Goal: Find specific page/section: Find specific page/section

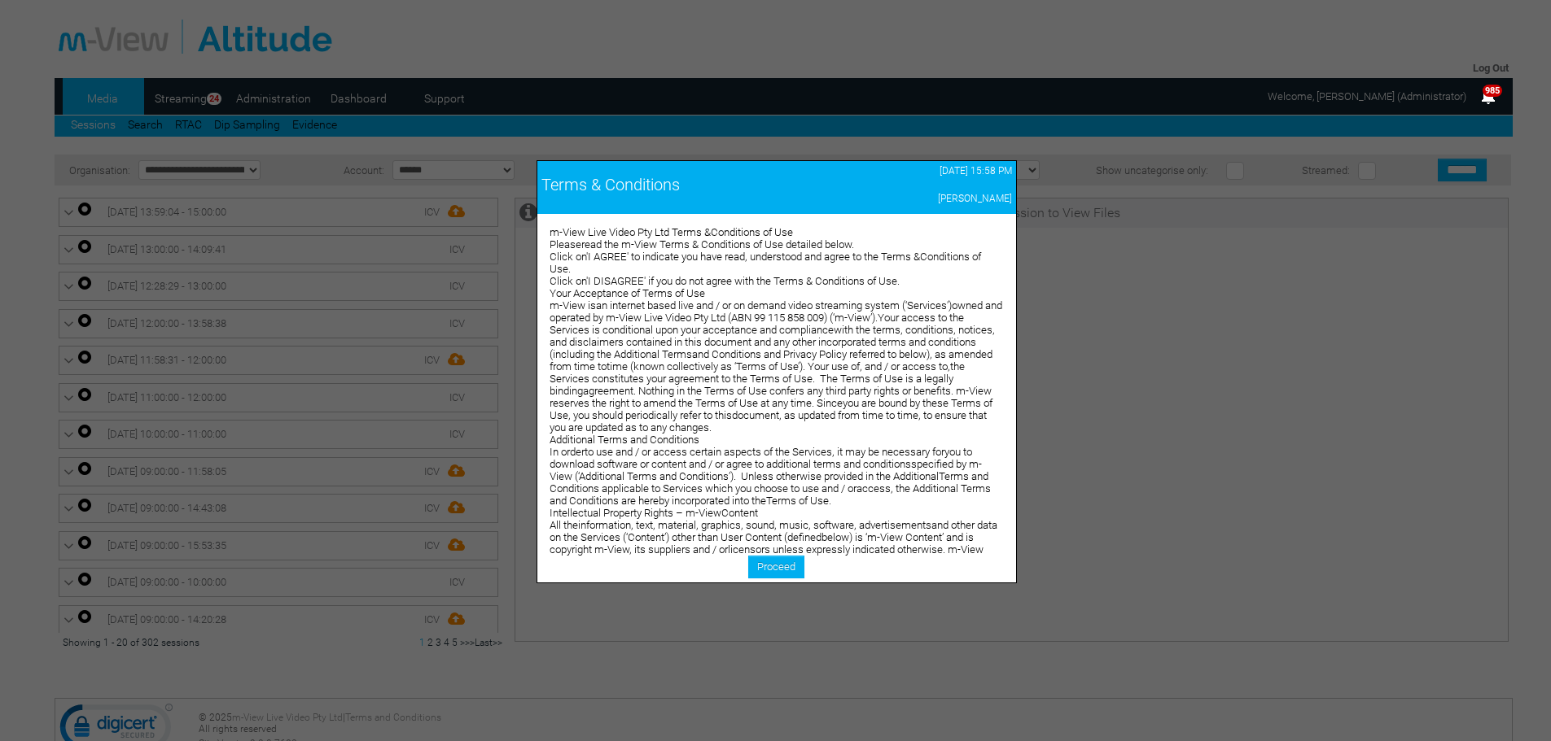
drag, startPoint x: 0, startPoint y: 0, endPoint x: 352, endPoint y: 96, distance: 364.5
click at [352, 96] on div at bounding box center [775, 370] width 1551 height 741
click at [785, 567] on link "Proceed" at bounding box center [776, 567] width 56 height 23
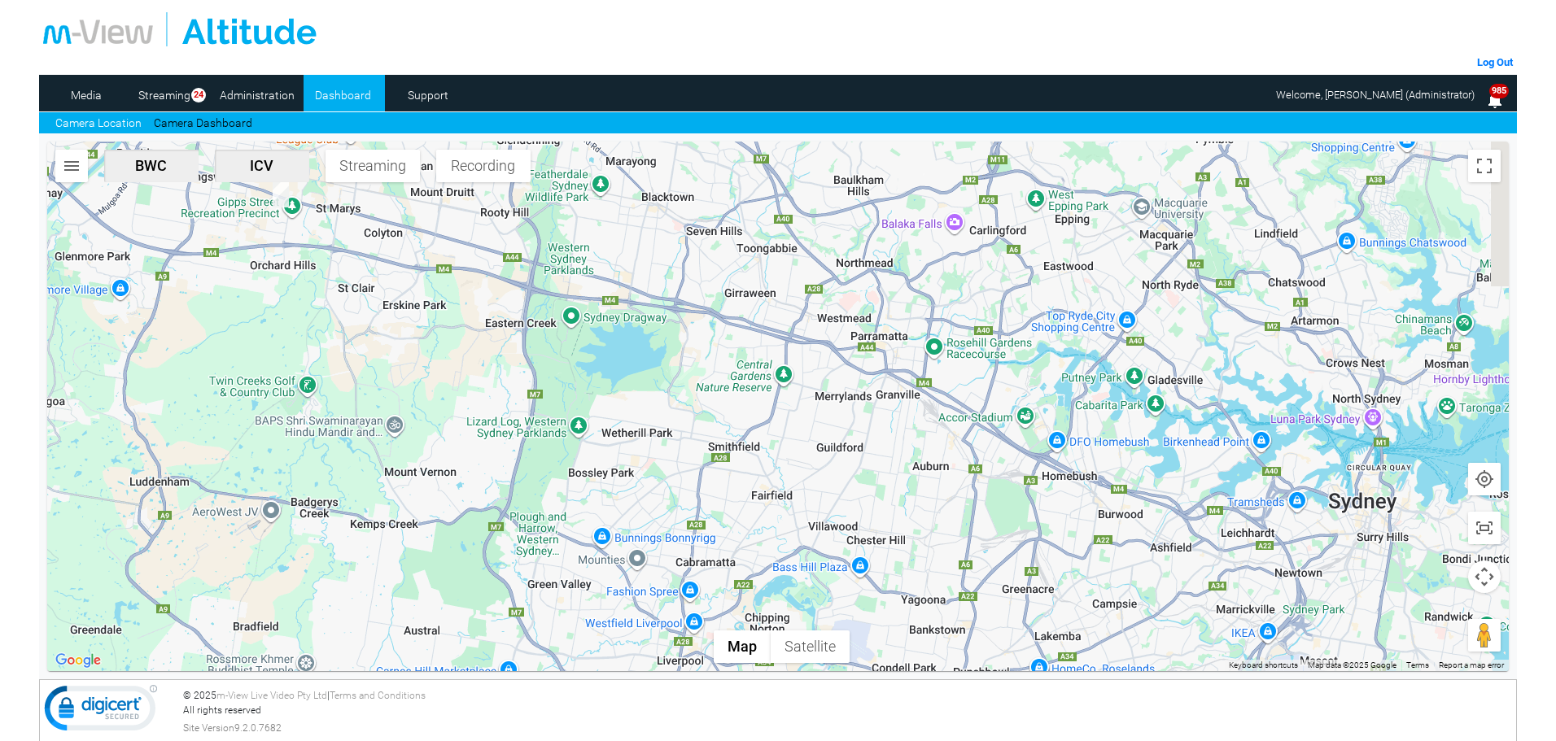
drag, startPoint x: 1116, startPoint y: 432, endPoint x: 555, endPoint y: 275, distance: 582.4
click at [555, 275] on div at bounding box center [778, 407] width 1462 height 530
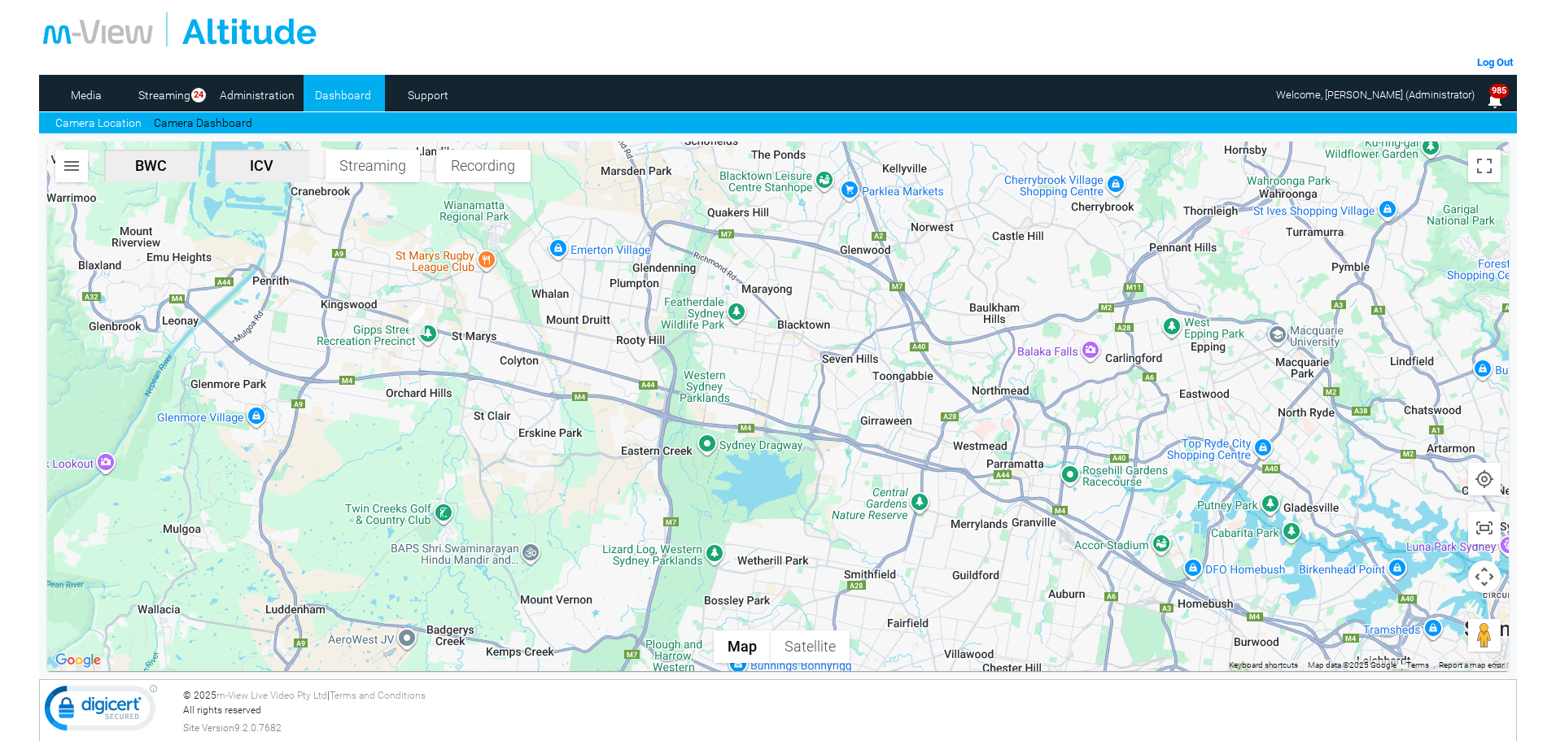
drag, startPoint x: 481, startPoint y: 310, endPoint x: 569, endPoint y: 410, distance: 133.2
click at [569, 410] on div at bounding box center [778, 407] width 1462 height 530
click at [186, 121] on link "Camera Dashboard" at bounding box center [203, 123] width 98 height 17
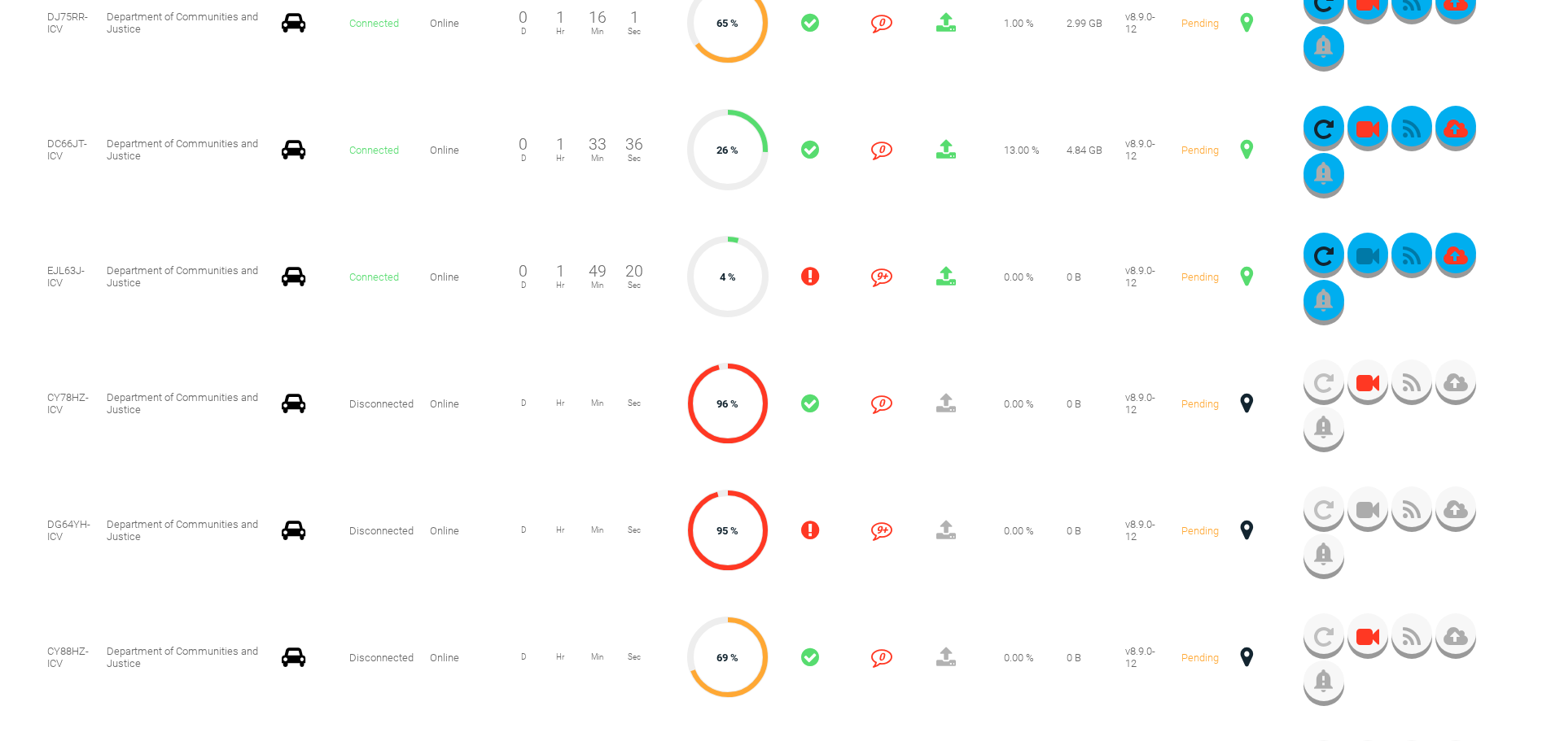
scroll to position [488, 0]
